Goal: Find specific page/section: Find specific page/section

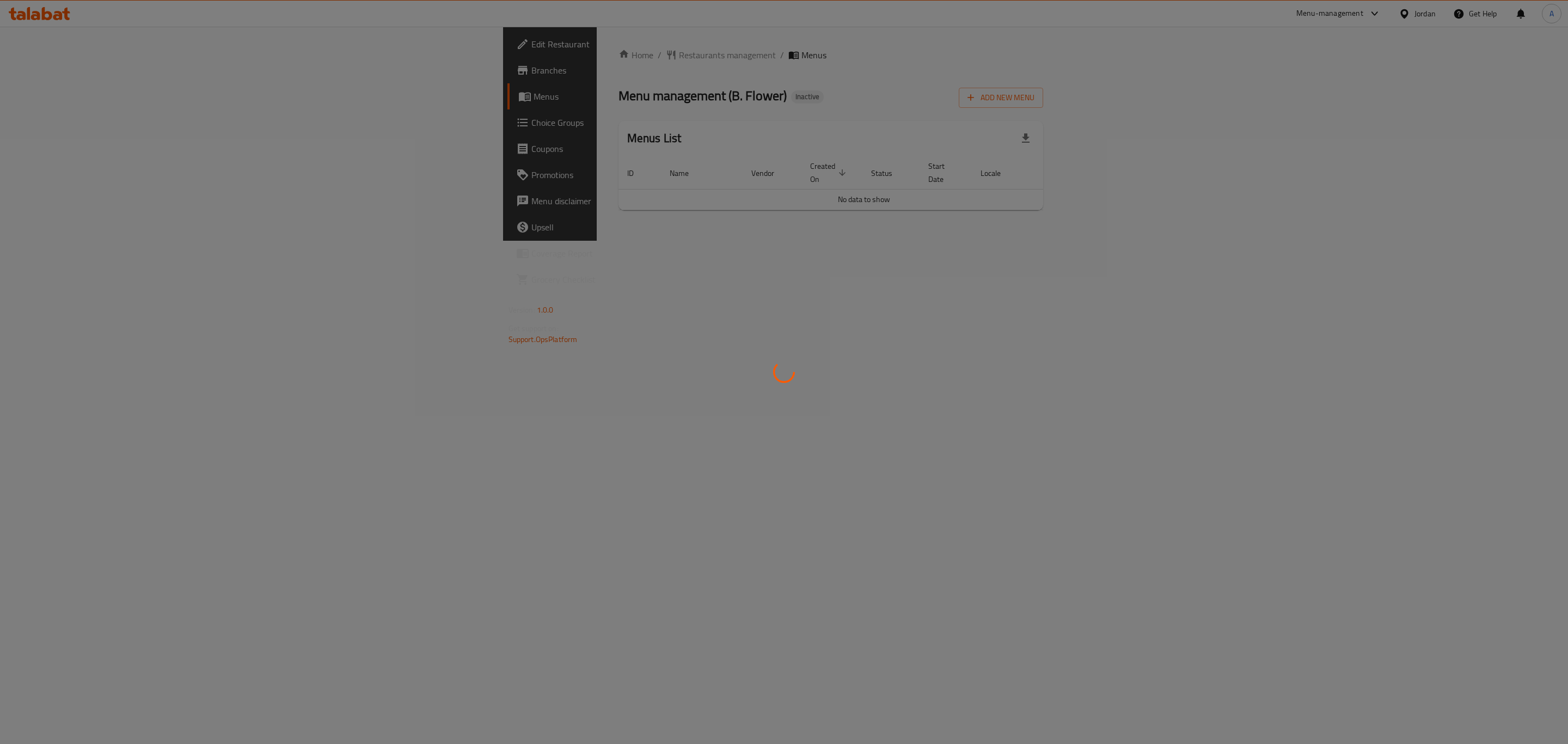
drag, startPoint x: 611, startPoint y: 164, endPoint x: 605, endPoint y: 165, distance: 6.1
click at [606, 165] on div at bounding box center [784, 372] width 1568 height 744
click at [603, 165] on div at bounding box center [784, 372] width 1568 height 744
click at [278, 111] on div at bounding box center [784, 372] width 1568 height 744
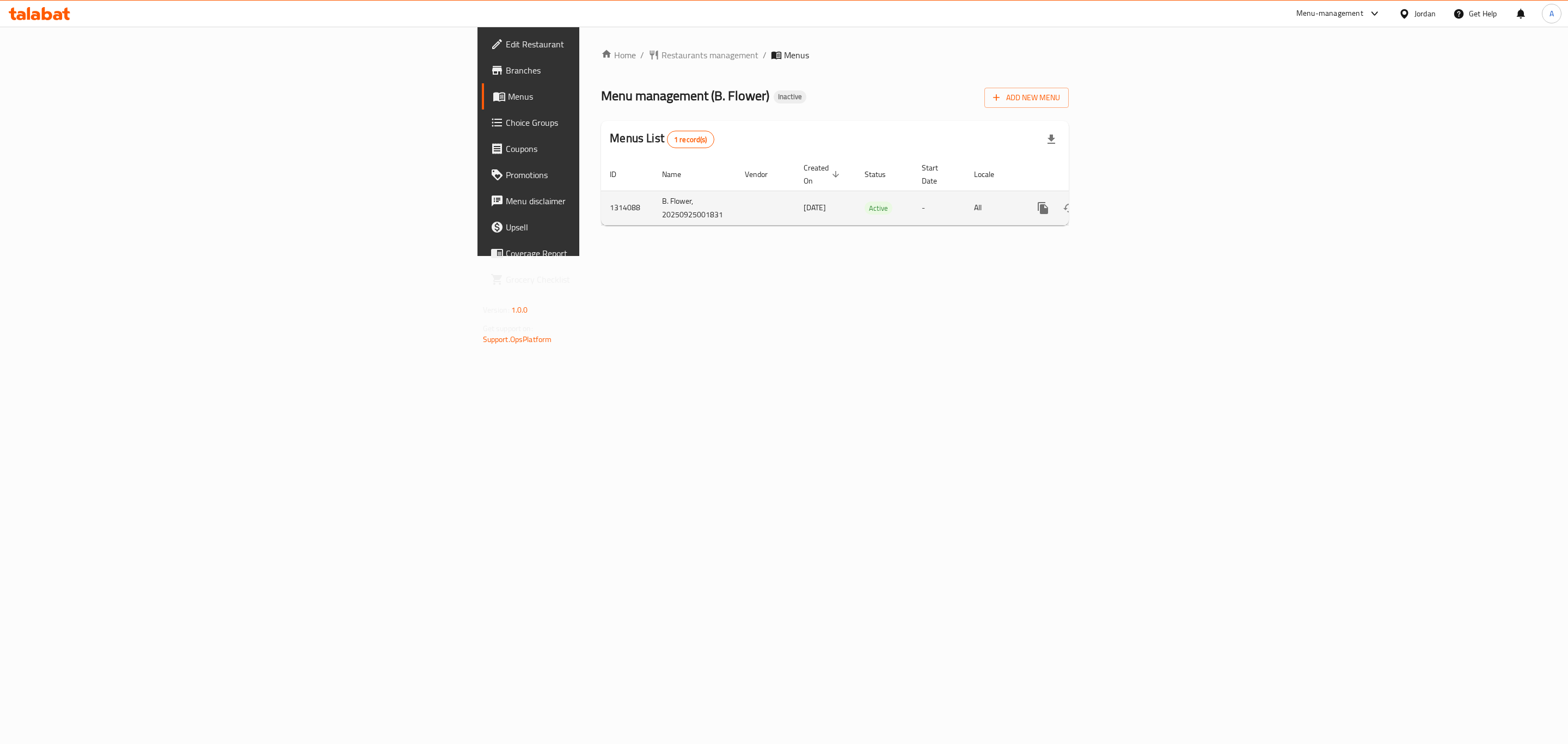
click at [1128, 202] on icon "enhanced table" at bounding box center [1121, 208] width 13 height 13
